Goal: Navigation & Orientation: Understand site structure

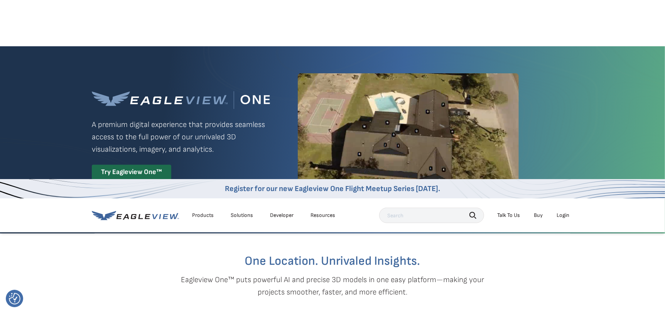
scroll to position [182, 0]
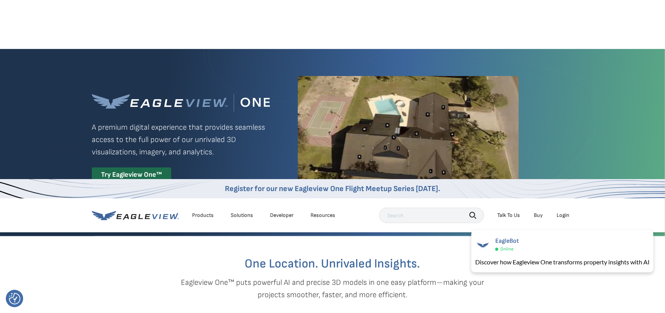
click at [182, 207] on div "Products Solutions Developer Resources" at bounding box center [215, 214] width 247 height 15
click at [163, 211] on icon at bounding box center [135, 216] width 87 height 10
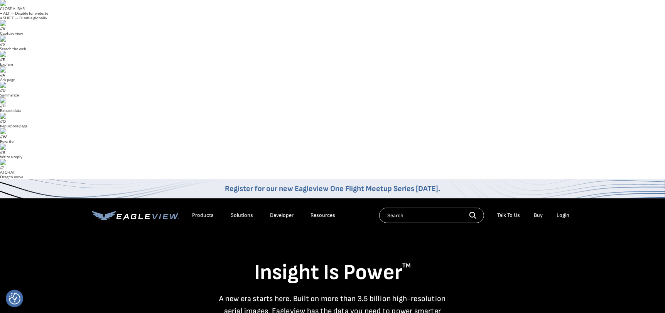
click at [199, 212] on div "Products" at bounding box center [203, 215] width 22 height 7
